Goal: Transaction & Acquisition: Purchase product/service

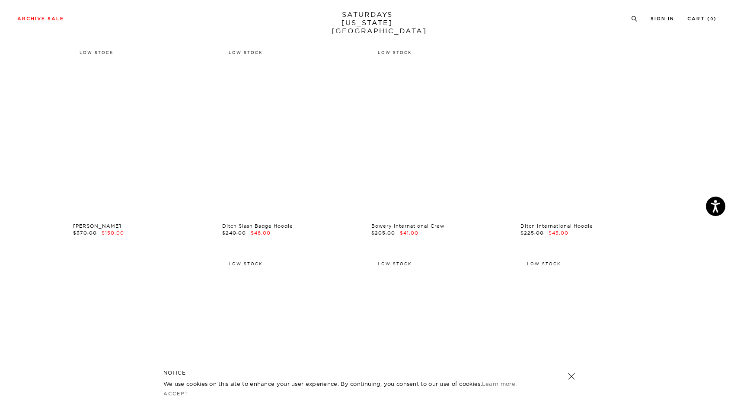
scroll to position [4139, 0]
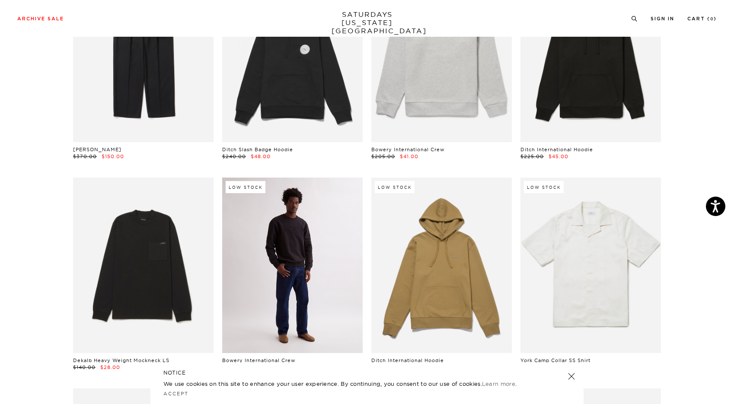
click at [257, 289] on link at bounding box center [292, 265] width 140 height 175
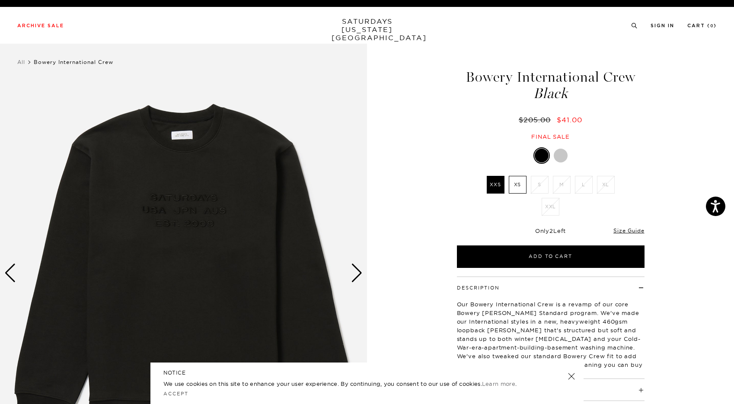
click at [355, 275] on div "Next slide" at bounding box center [357, 273] width 12 height 19
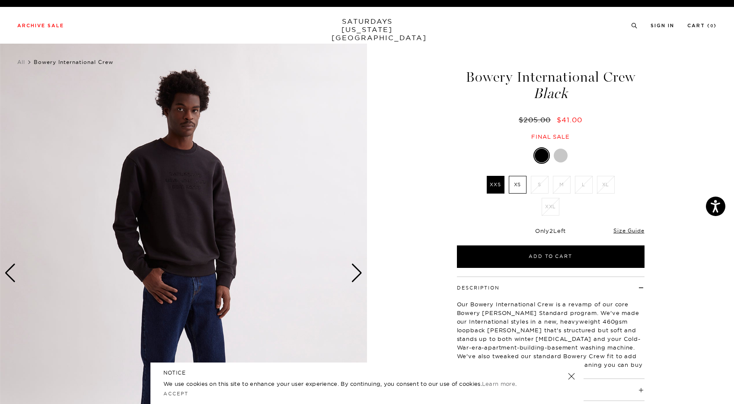
click at [355, 275] on div "Next slide" at bounding box center [357, 273] width 12 height 19
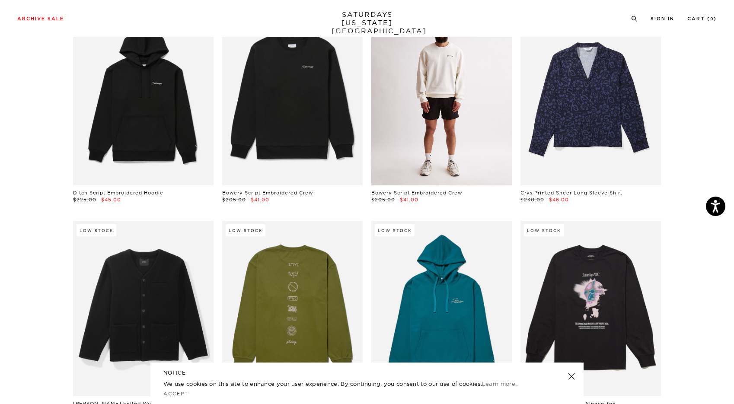
scroll to position [6741, 0]
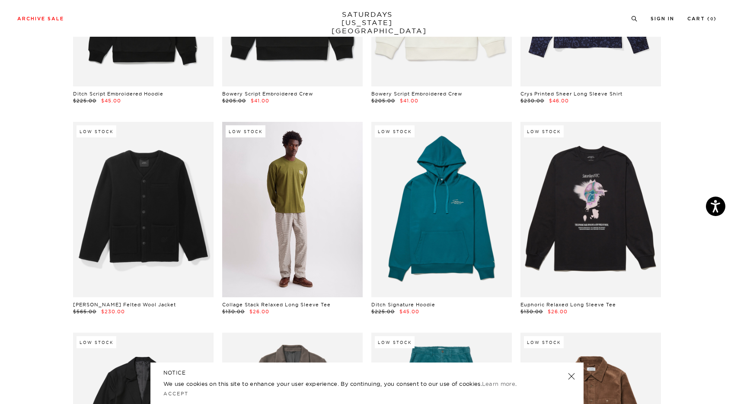
click at [284, 221] on link at bounding box center [292, 209] width 140 height 175
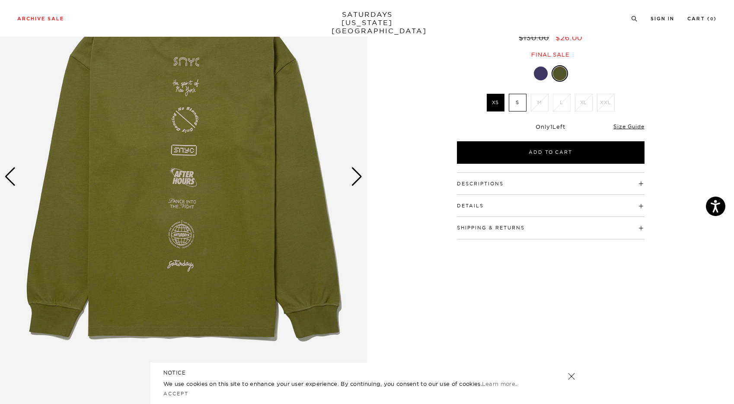
scroll to position [95, 0]
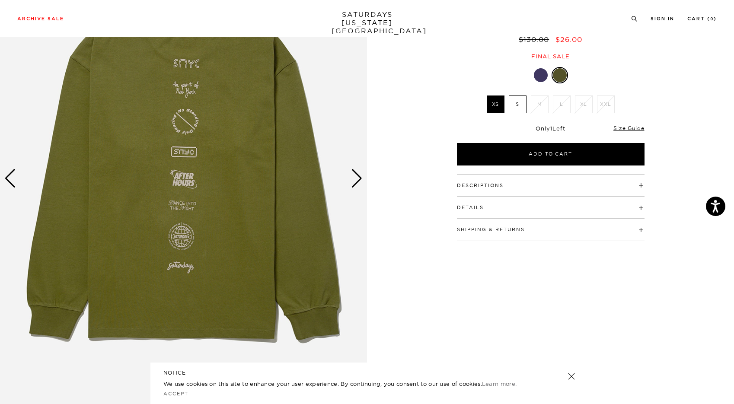
click at [356, 183] on div "Next slide" at bounding box center [357, 178] width 12 height 19
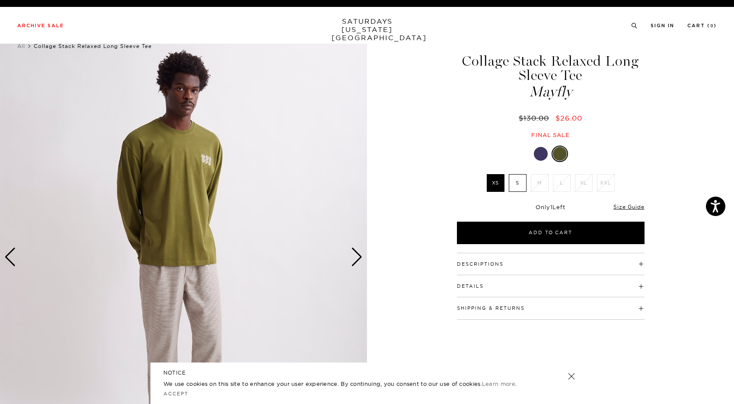
scroll to position [0, 0]
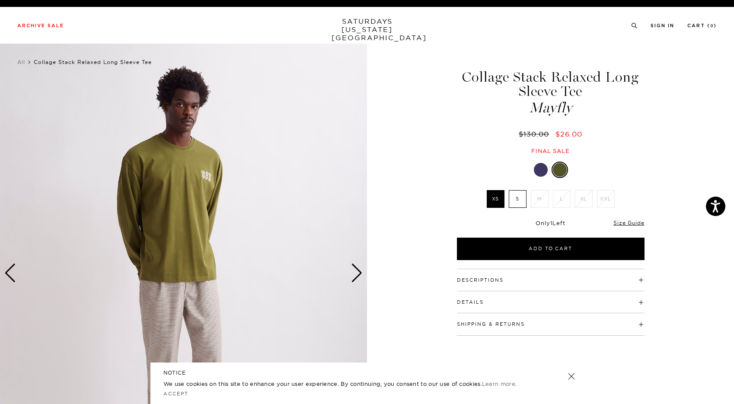
click at [542, 169] on div at bounding box center [541, 170] width 14 height 14
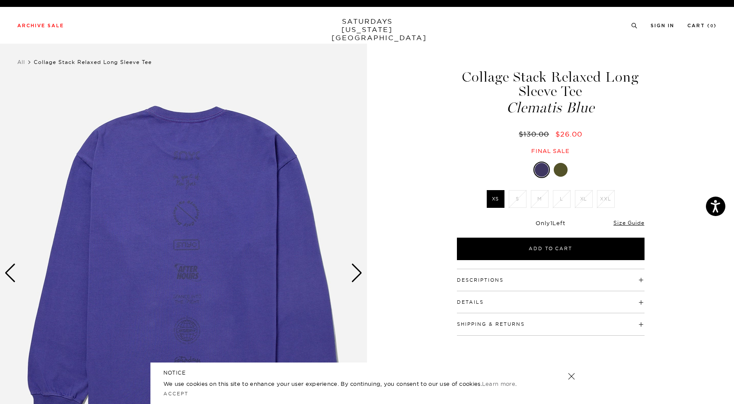
click at [566, 169] on div at bounding box center [561, 170] width 14 height 14
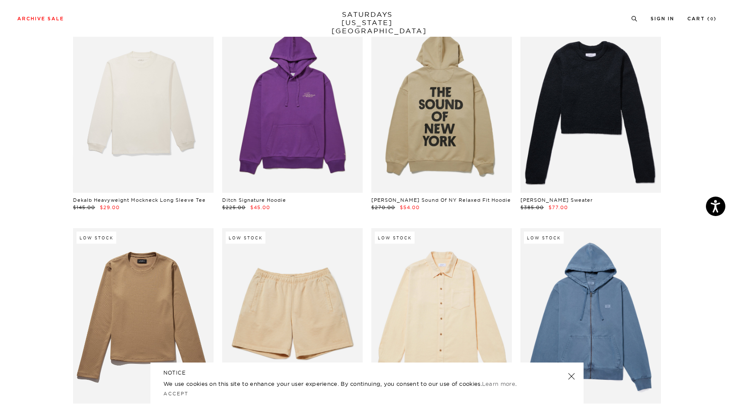
scroll to position [8252, 0]
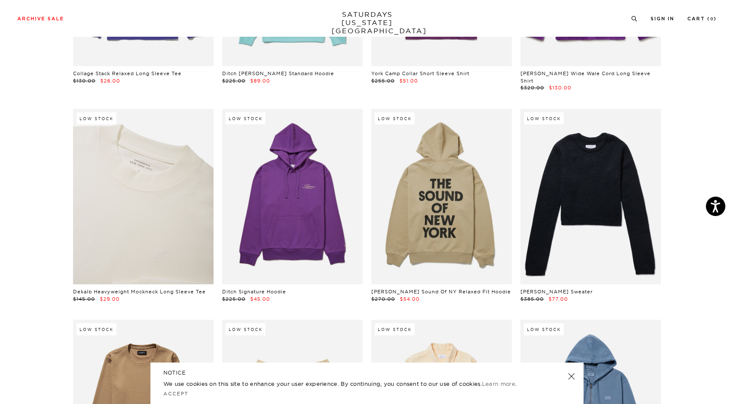
click at [170, 157] on link at bounding box center [143, 196] width 140 height 175
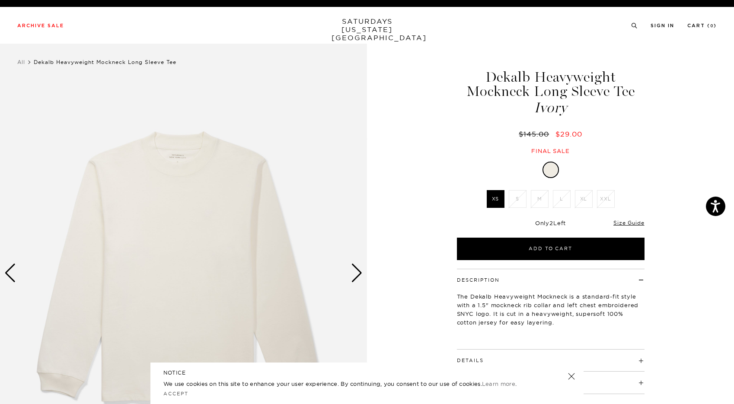
click at [354, 269] on div "Next slide" at bounding box center [357, 273] width 12 height 19
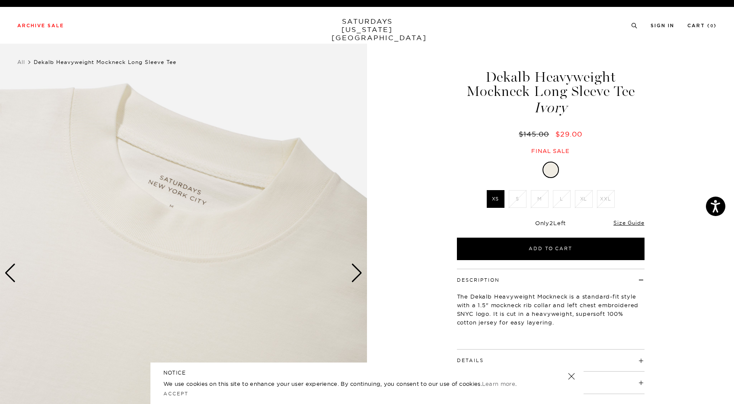
click at [354, 269] on div "Next slide" at bounding box center [357, 273] width 12 height 19
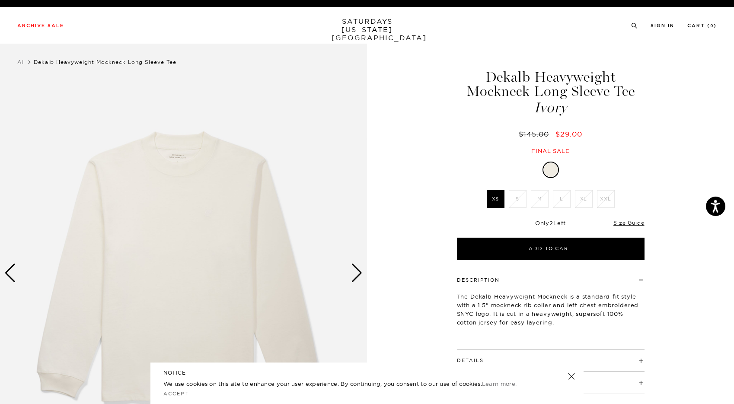
click at [354, 269] on div "Next slide" at bounding box center [357, 273] width 12 height 19
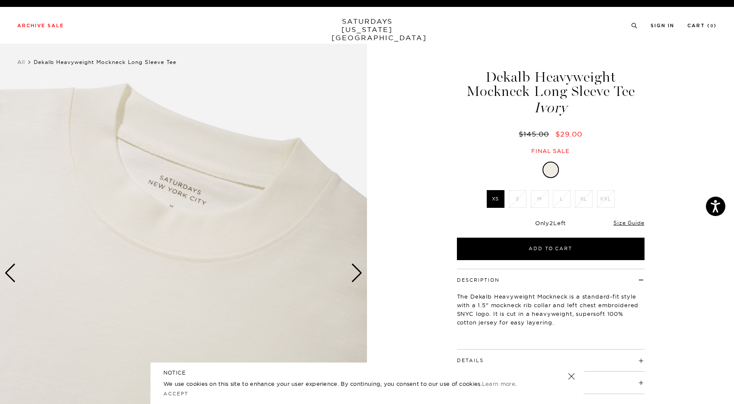
click at [354, 269] on div "Next slide" at bounding box center [357, 273] width 12 height 19
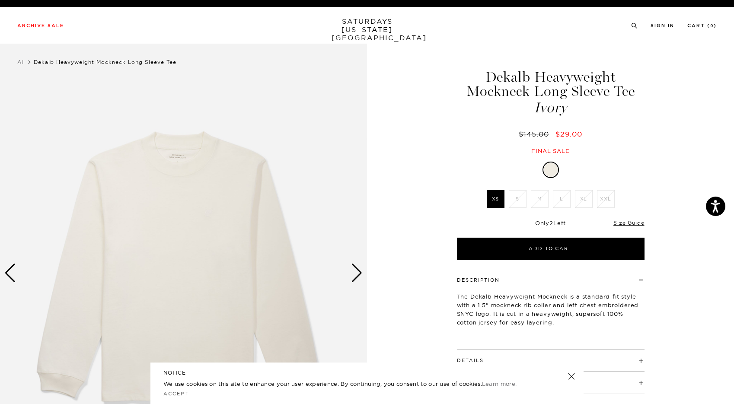
click at [354, 269] on div "Next slide" at bounding box center [357, 273] width 12 height 19
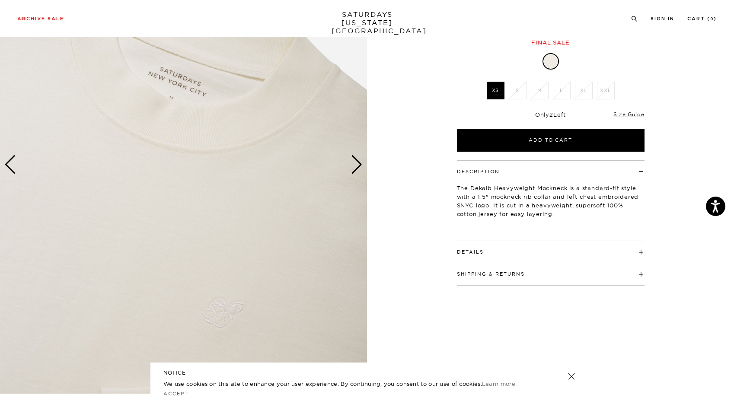
scroll to position [39, 0]
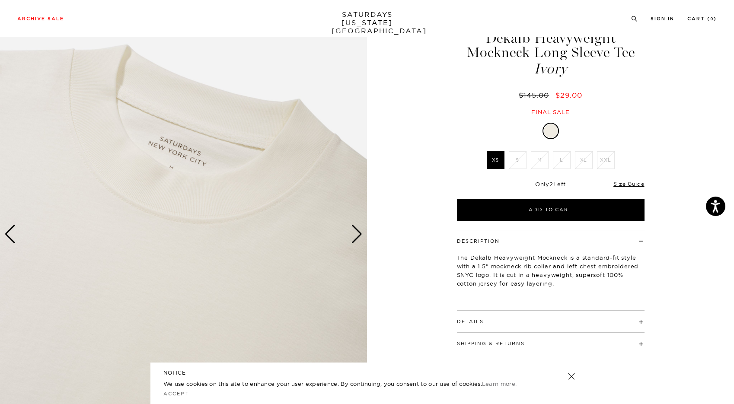
click at [354, 237] on div "Next slide" at bounding box center [357, 234] width 12 height 19
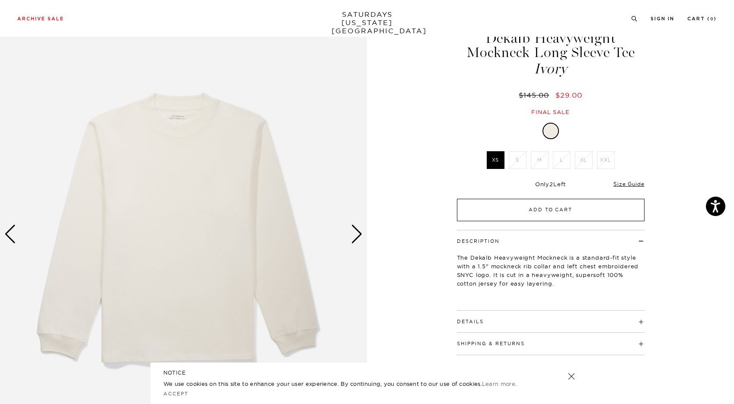
click at [518, 212] on button "Add to Cart" at bounding box center [551, 210] width 188 height 22
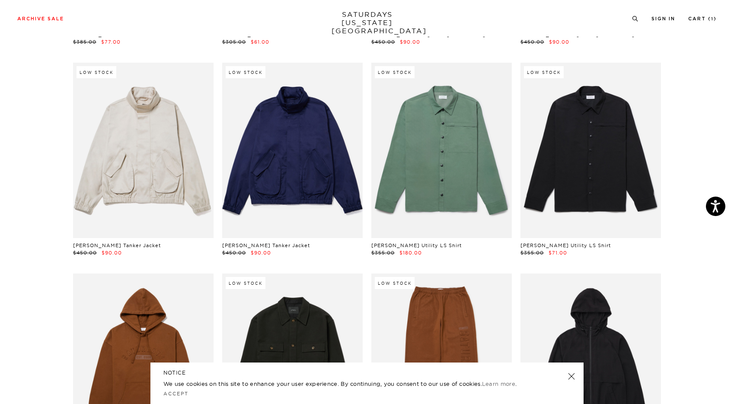
scroll to position [9415, 0]
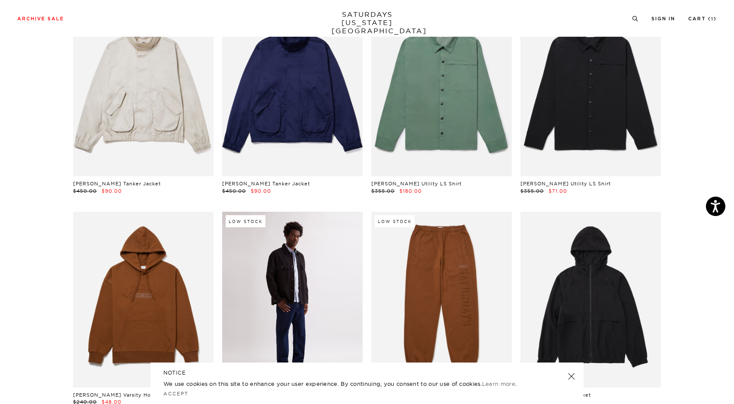
click at [325, 271] on link at bounding box center [292, 299] width 140 height 175
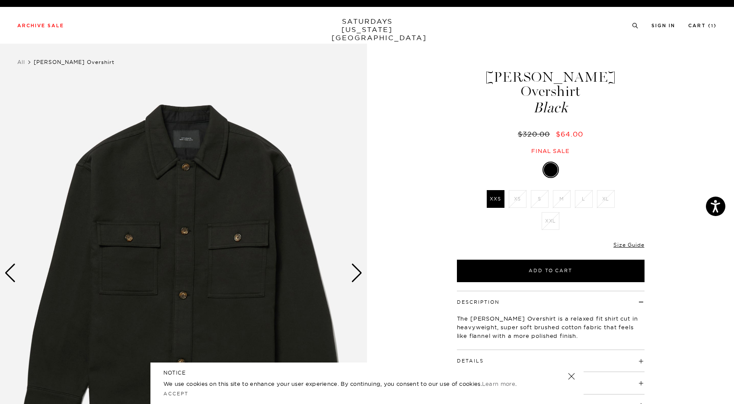
click at [357, 270] on div "Next slide" at bounding box center [357, 273] width 12 height 19
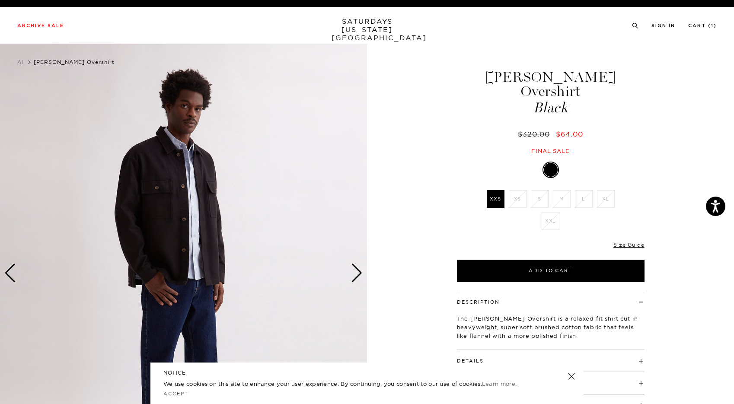
click at [357, 270] on div "Next slide" at bounding box center [357, 273] width 12 height 19
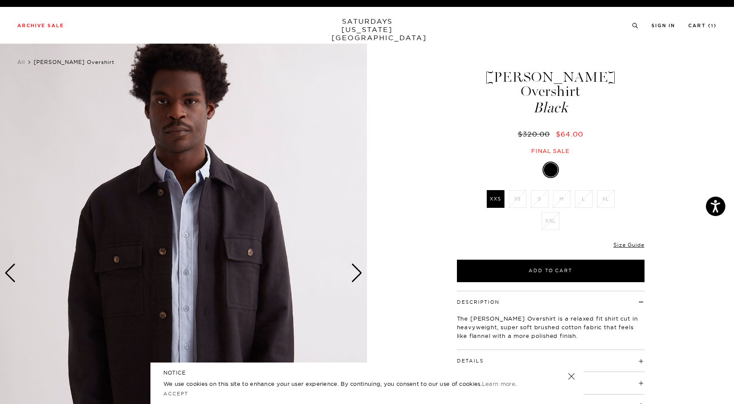
click at [357, 270] on div "Next slide" at bounding box center [357, 273] width 12 height 19
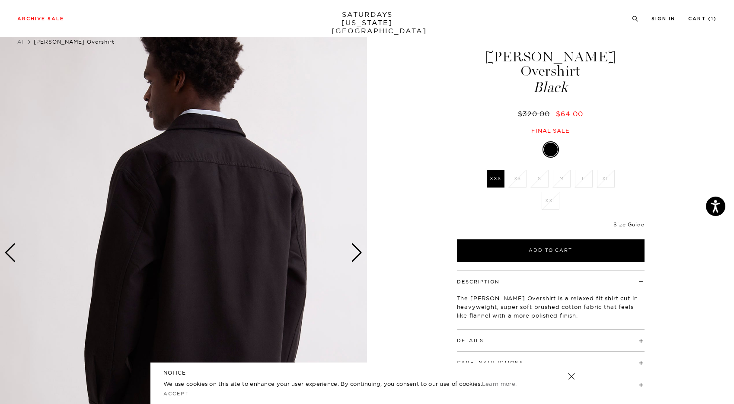
scroll to position [19, 0]
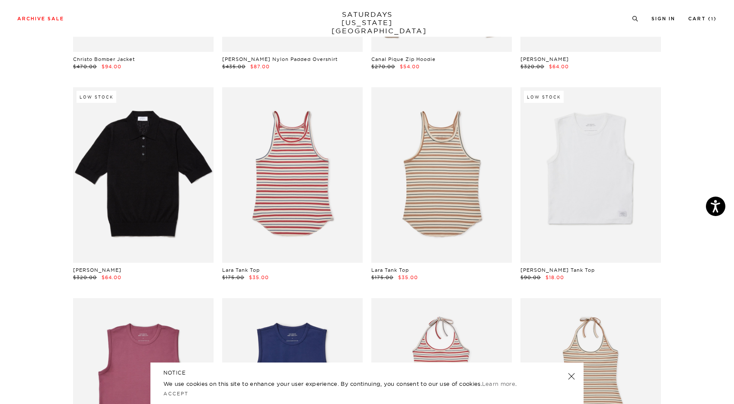
scroll to position [10186, 0]
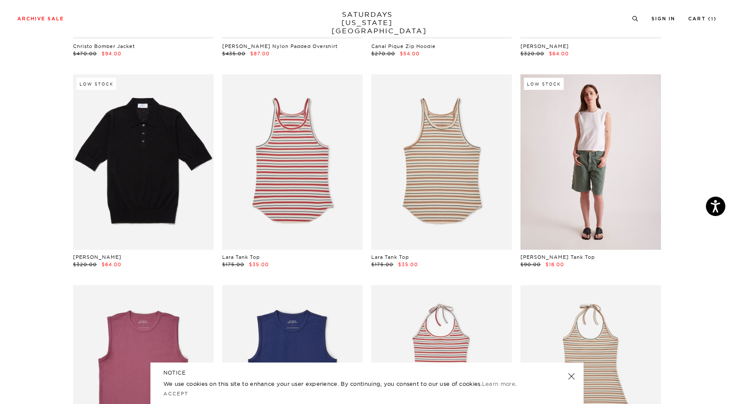
click at [599, 144] on link at bounding box center [590, 161] width 140 height 175
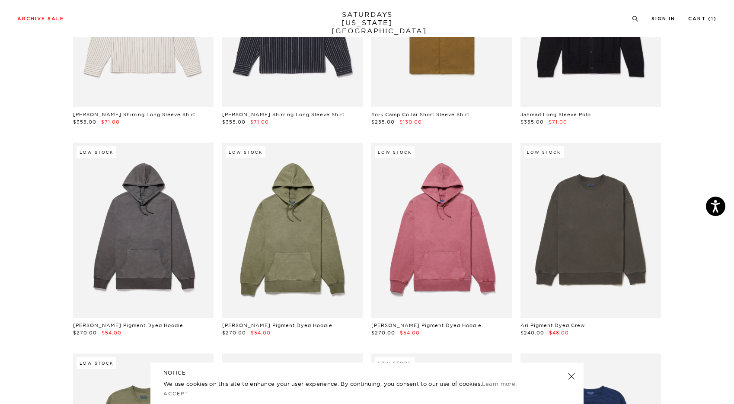
scroll to position [11806, 0]
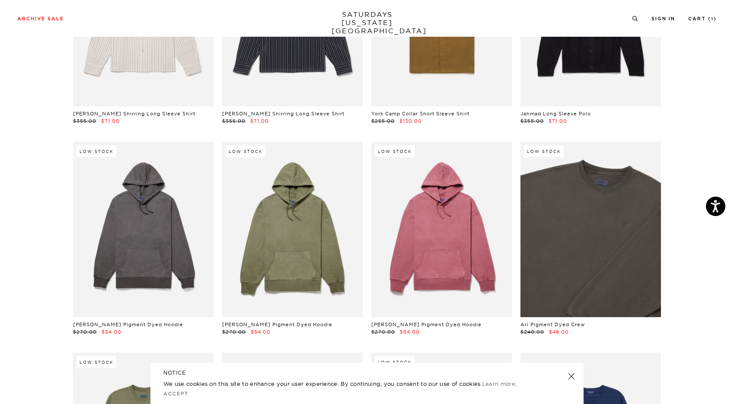
click at [622, 223] on link at bounding box center [590, 229] width 140 height 175
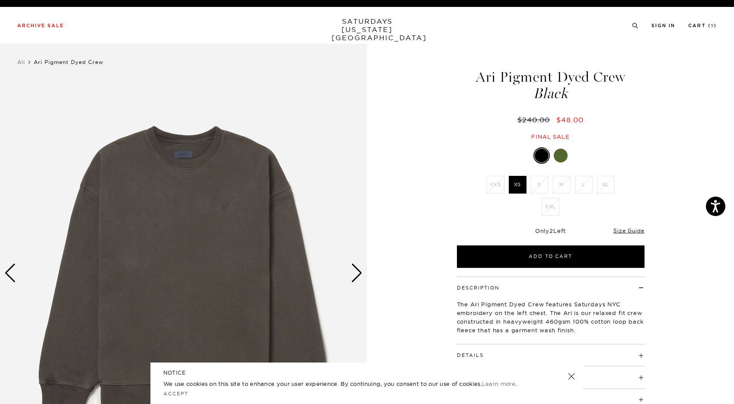
click at [559, 153] on div at bounding box center [561, 156] width 14 height 14
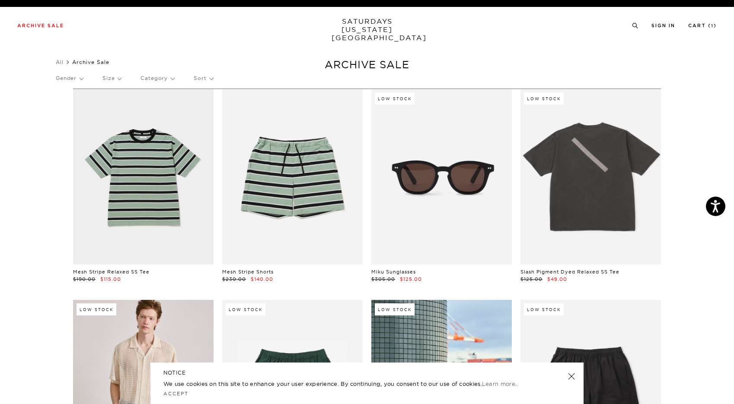
click at [118, 73] on p "Size" at bounding box center [111, 78] width 19 height 20
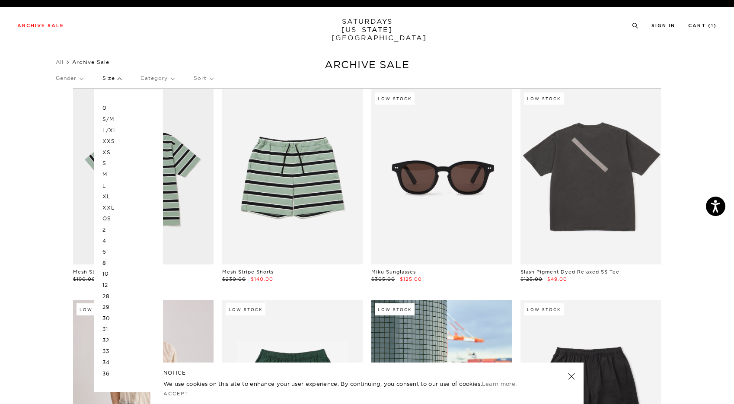
click at [112, 140] on p "XXS" at bounding box center [128, 141] width 52 height 11
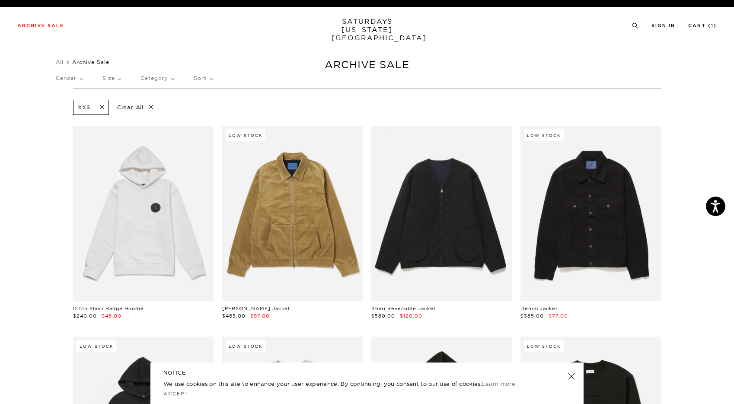
click at [119, 78] on p "Size" at bounding box center [111, 78] width 19 height 20
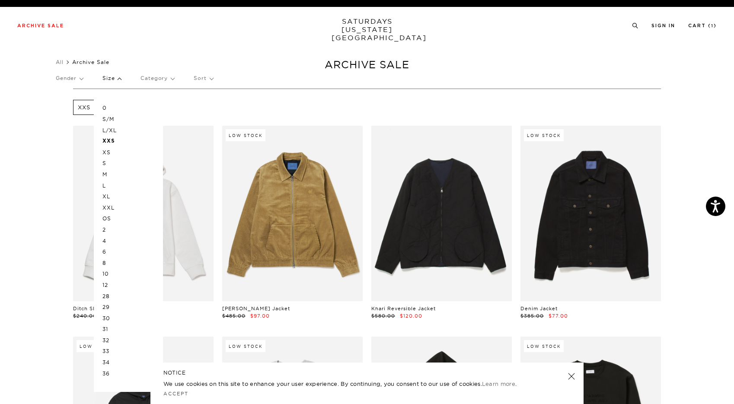
click at [268, 73] on div "Gender Size 0 S/M L/XL XXS XS S M L XL XXL OS 2 4 6 8 10 12 28 29 30 31 32 33 3…" at bounding box center [367, 79] width 622 height 23
click at [111, 77] on p "Size" at bounding box center [111, 78] width 19 height 20
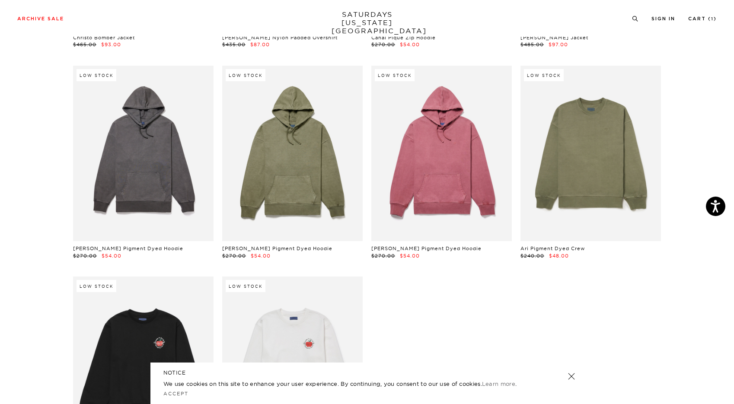
scroll to position [2558, 0]
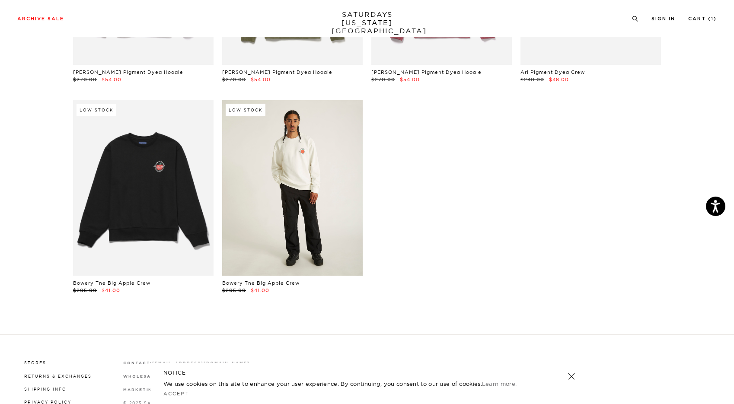
click at [326, 185] on link at bounding box center [292, 187] width 140 height 175
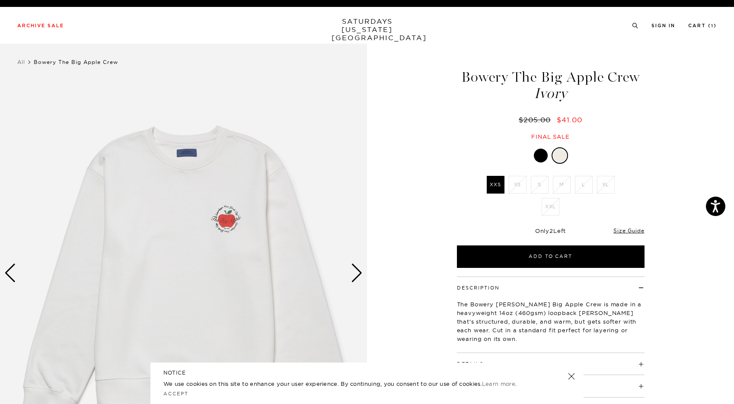
click at [357, 278] on div "Next slide" at bounding box center [357, 273] width 12 height 19
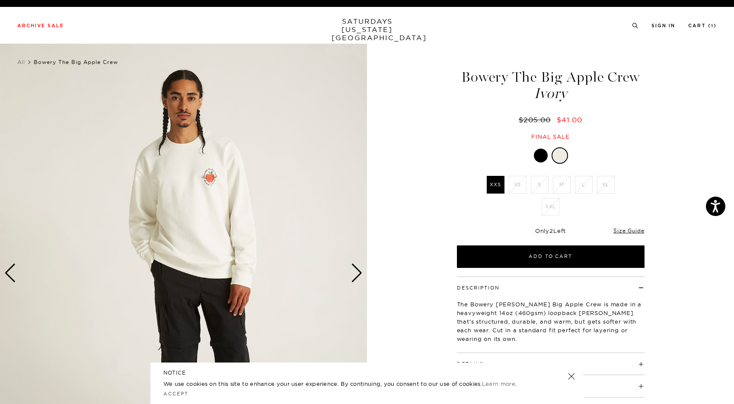
click at [357, 278] on div "Next slide" at bounding box center [357, 273] width 12 height 19
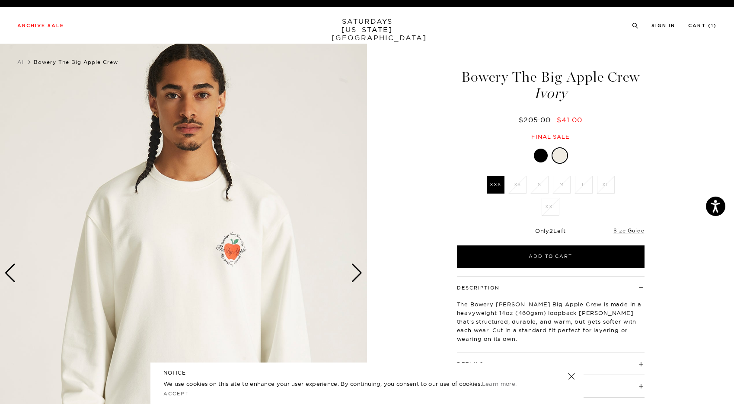
click at [357, 278] on div "Next slide" at bounding box center [357, 273] width 12 height 19
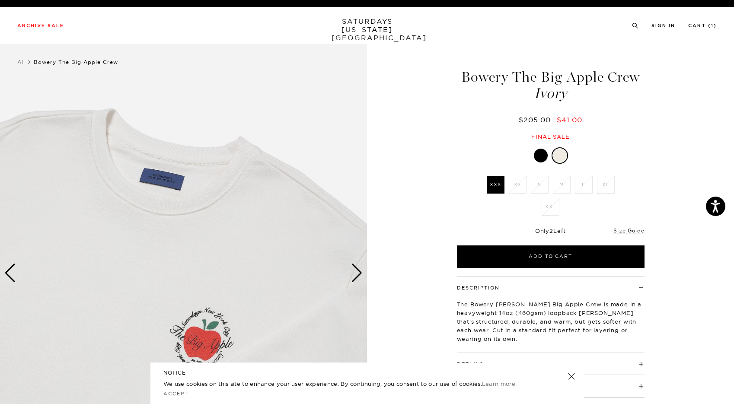
click at [357, 278] on div "Next slide" at bounding box center [357, 273] width 12 height 19
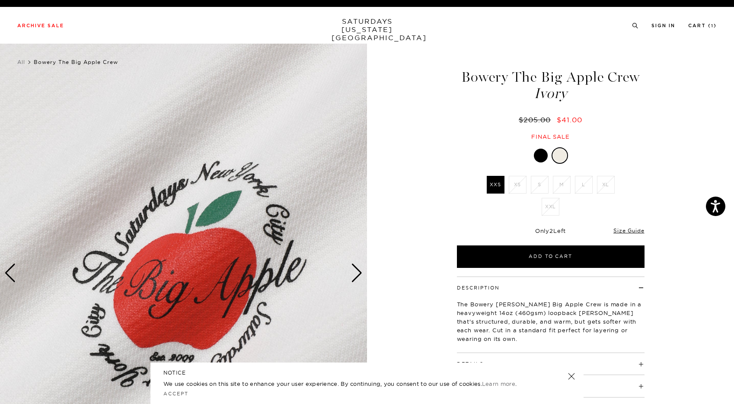
click at [357, 278] on div "Next slide" at bounding box center [357, 273] width 12 height 19
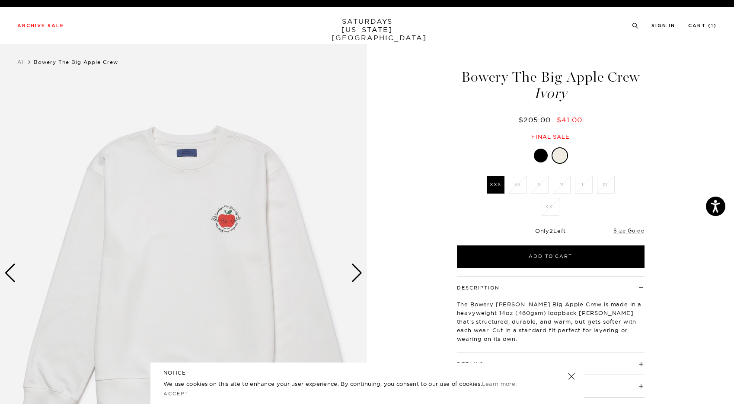
click at [357, 278] on div "Next slide" at bounding box center [357, 273] width 12 height 19
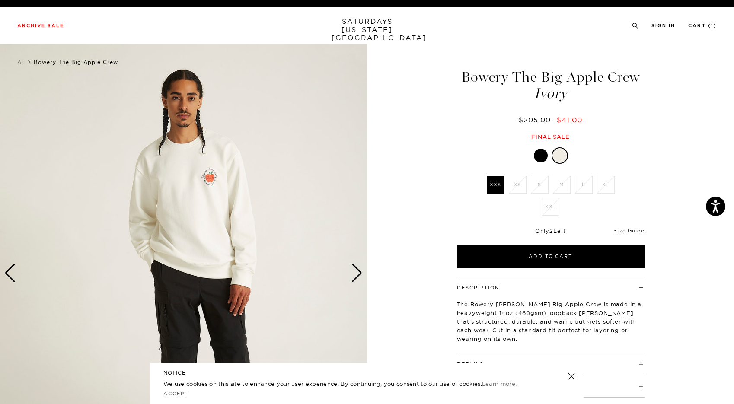
click at [540, 155] on div at bounding box center [541, 156] width 14 height 14
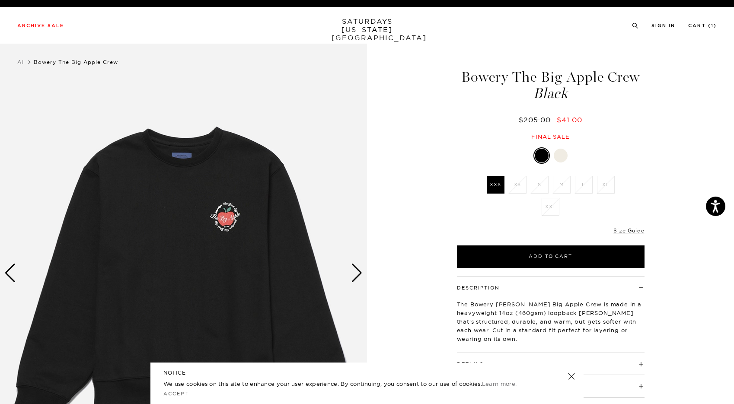
click at [358, 274] on div "Next slide" at bounding box center [357, 273] width 12 height 19
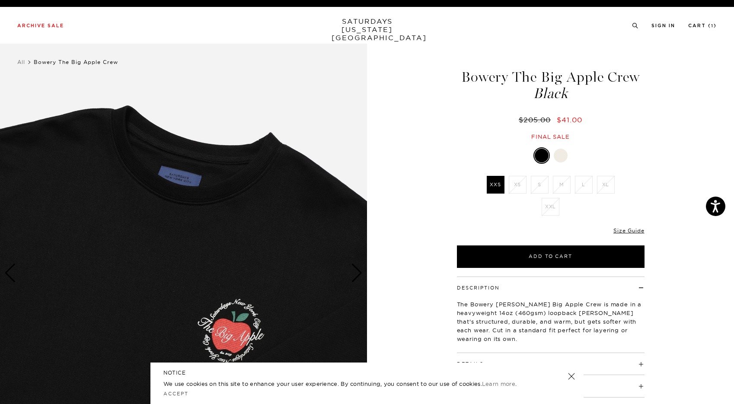
click at [358, 274] on div "Next slide" at bounding box center [357, 273] width 12 height 19
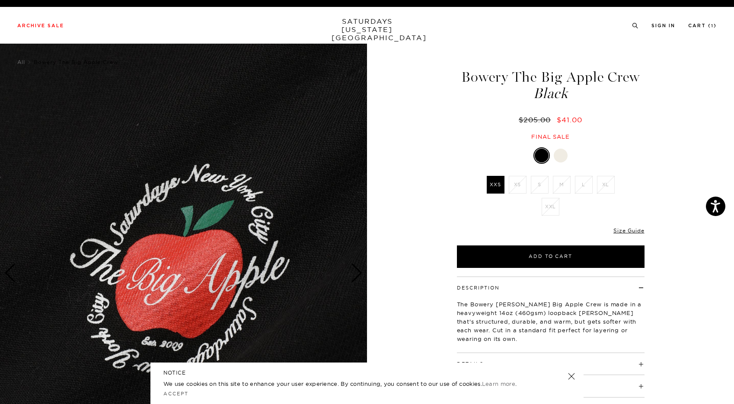
click at [358, 274] on div "Next slide" at bounding box center [357, 273] width 12 height 19
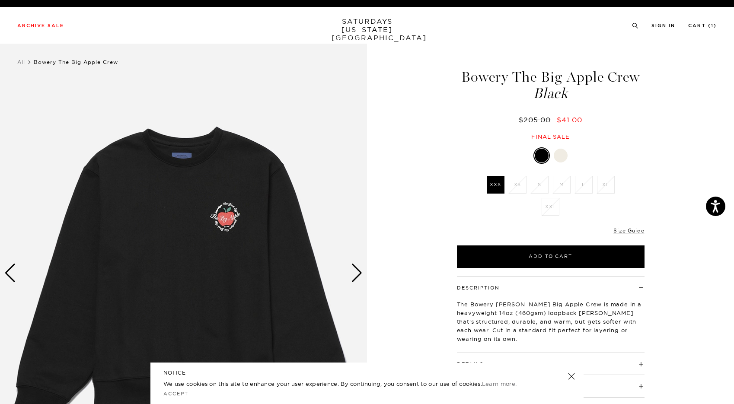
click at [358, 274] on div "Next slide" at bounding box center [357, 273] width 12 height 19
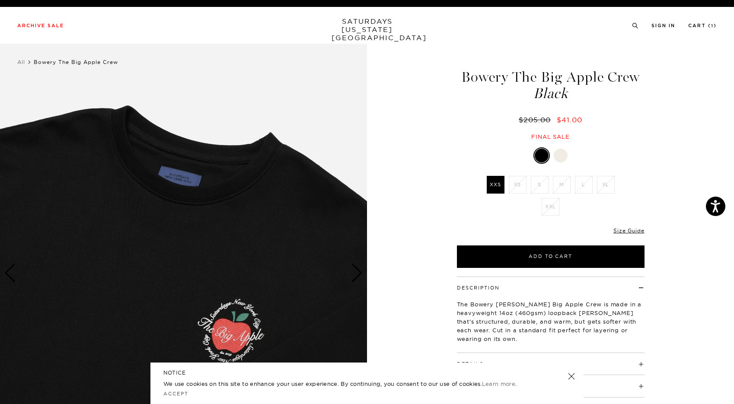
click at [358, 274] on div "Next slide" at bounding box center [357, 273] width 12 height 19
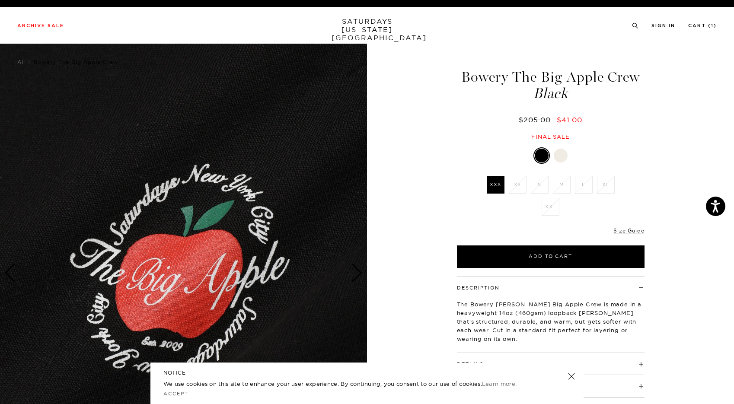
click at [358, 274] on div "Next slide" at bounding box center [357, 273] width 12 height 19
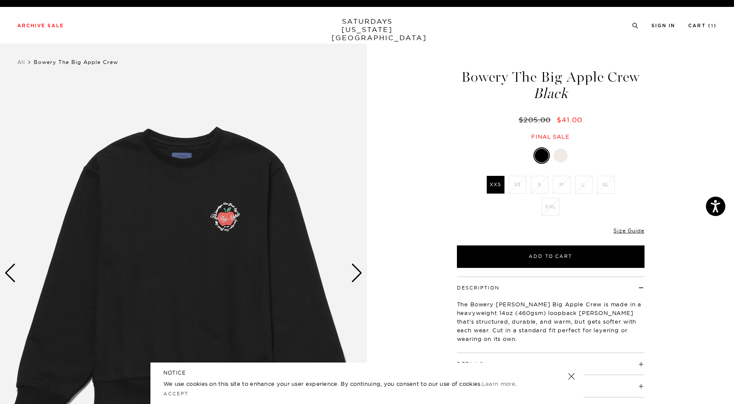
click at [358, 274] on div "Next slide" at bounding box center [357, 273] width 12 height 19
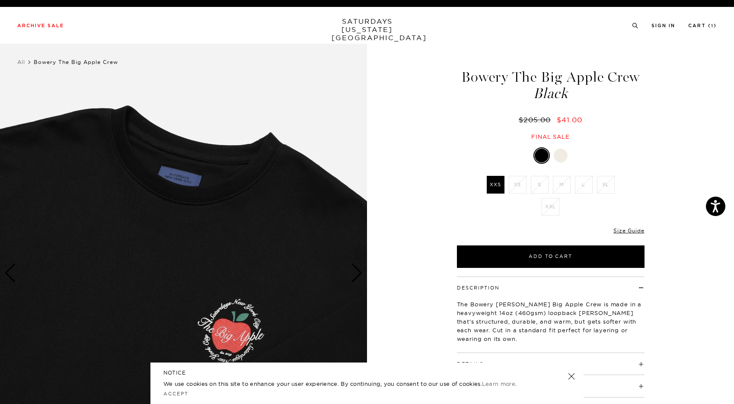
click at [358, 274] on div "Next slide" at bounding box center [357, 273] width 12 height 19
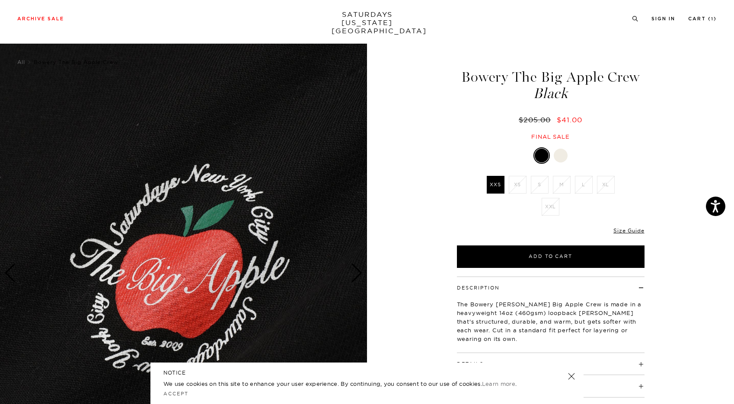
scroll to position [530, 0]
